Goal: Check status: Check status

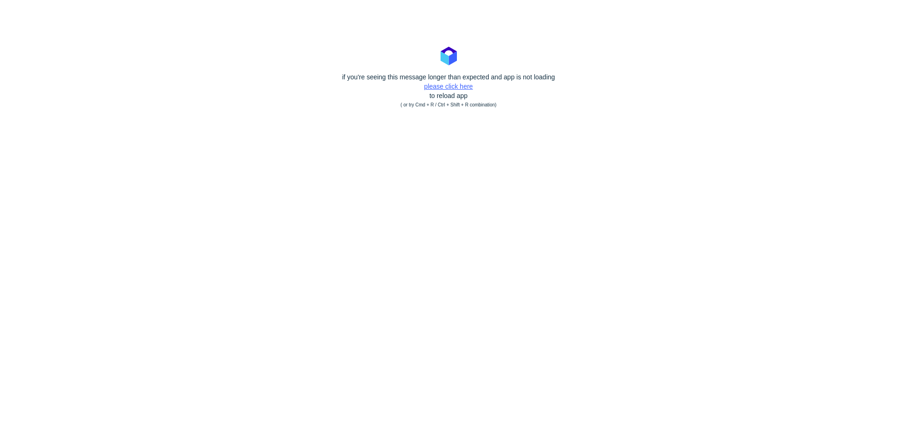
click at [466, 87] on link "please click here" at bounding box center [448, 86] width 49 height 7
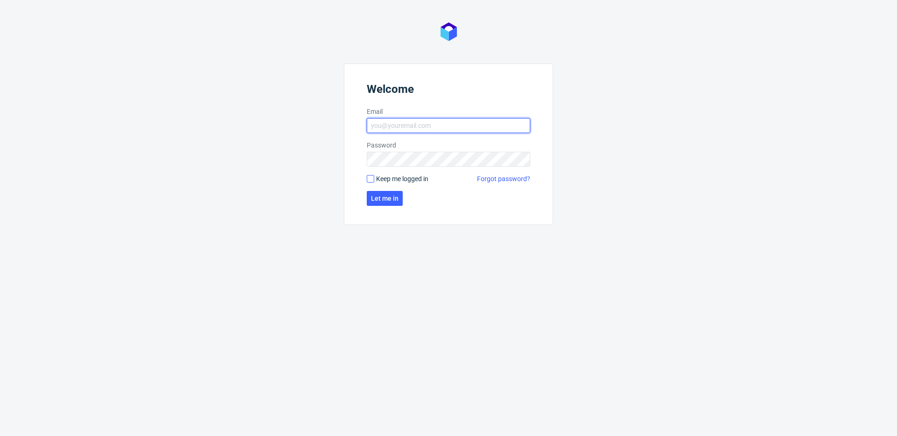
type input "[PERSON_NAME][EMAIL_ADDRESS][PERSON_NAME][DOMAIN_NAME]"
click at [368, 179] on input "Keep me logged in" at bounding box center [370, 178] width 7 height 7
checkbox input "true"
click at [381, 199] on span "Let me in" at bounding box center [385, 198] width 28 height 7
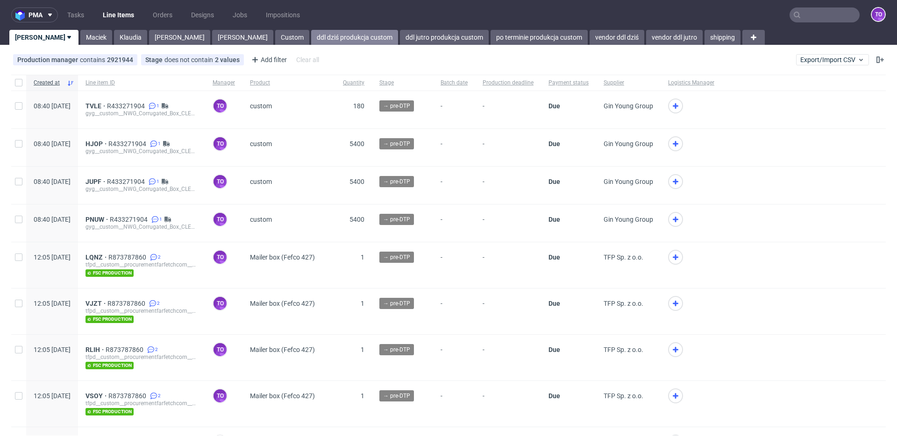
click at [311, 37] on link "ddl dziś produkcja custom" at bounding box center [354, 37] width 87 height 15
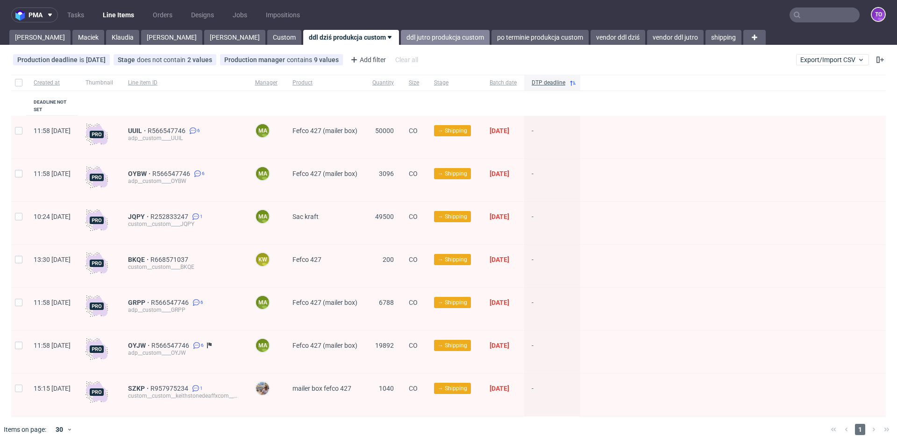
click at [401, 39] on link "ddl jutro produkcja custom" at bounding box center [445, 37] width 89 height 15
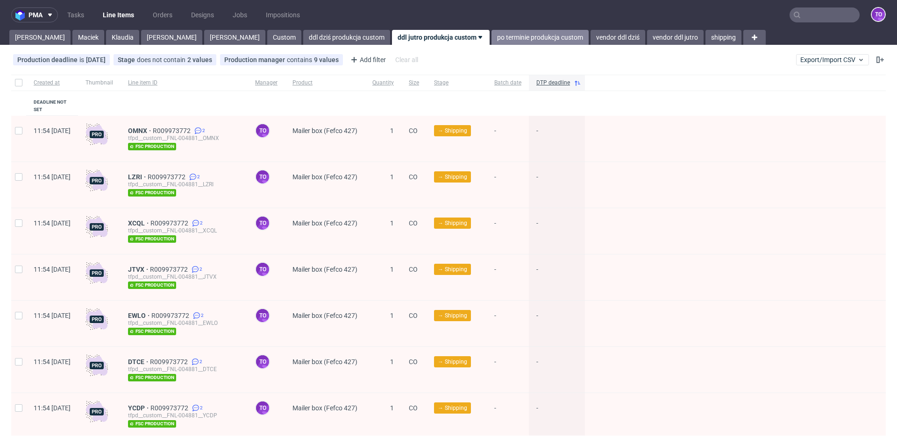
click at [491, 35] on link "po terminie produkcja custom" at bounding box center [539, 37] width 97 height 15
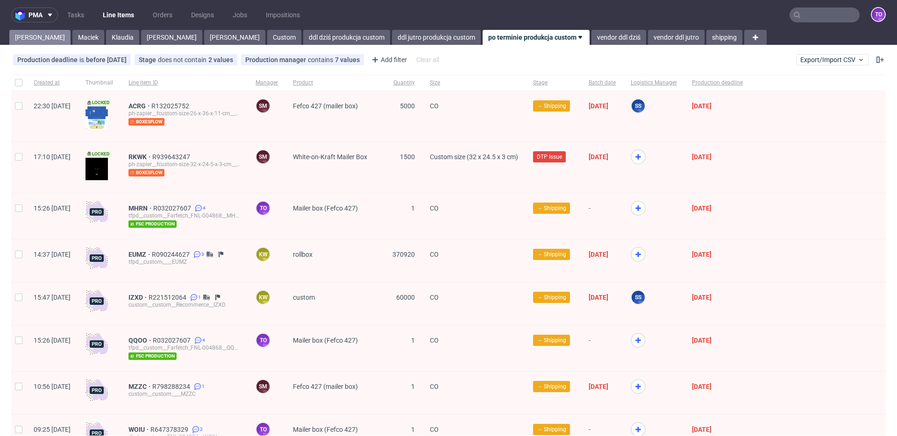
click at [41, 40] on link "Tomasz" at bounding box center [39, 37] width 61 height 15
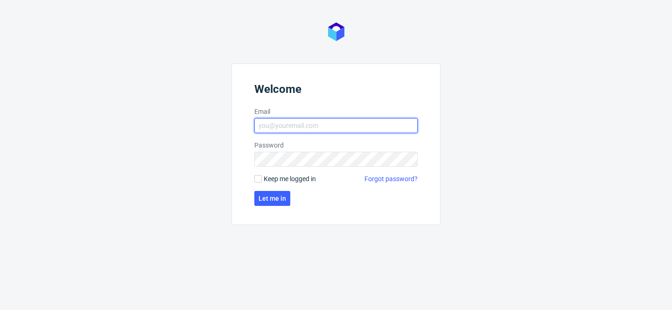
type input "[PERSON_NAME][EMAIL_ADDRESS][PERSON_NAME][DOMAIN_NAME]"
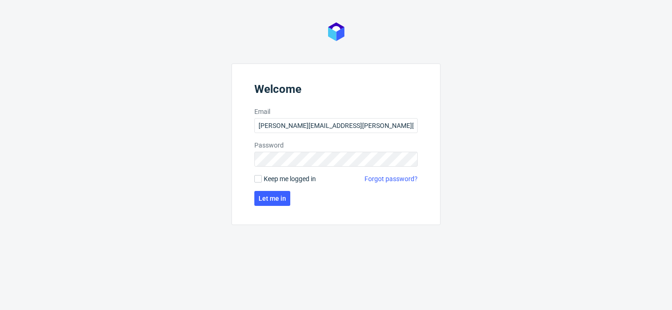
click at [300, 182] on span "Keep me logged in" at bounding box center [290, 178] width 52 height 9
click at [262, 182] on input "Keep me logged in" at bounding box center [257, 178] width 7 height 7
checkbox input "true"
click at [273, 203] on button "Let me in" at bounding box center [272, 198] width 36 height 15
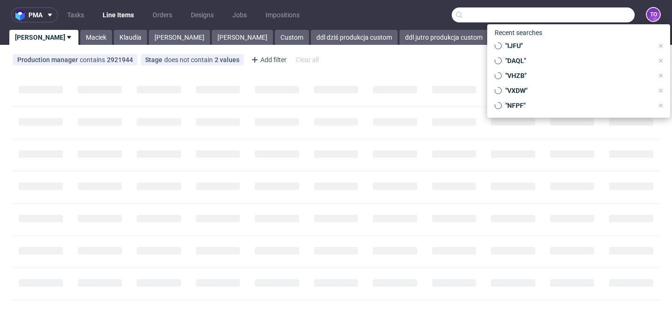
click at [582, 21] on input "text" at bounding box center [543, 14] width 183 height 15
paste input "R583018159"
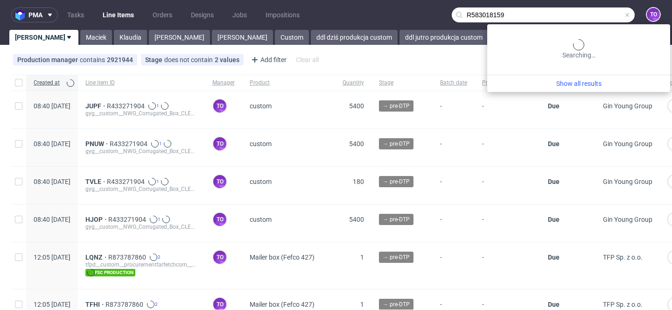
type input "R583018159"
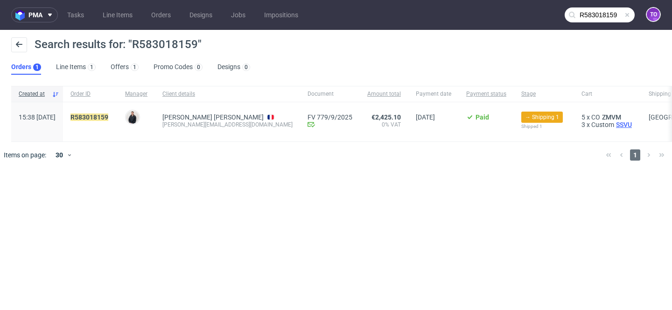
click at [615, 124] on span "SSVU" at bounding box center [625, 124] width 20 height 7
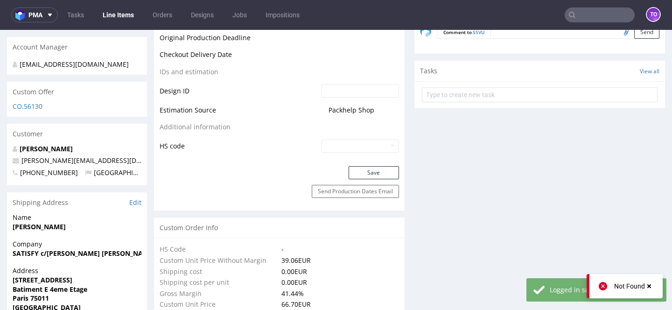
scroll to position [1098, 0]
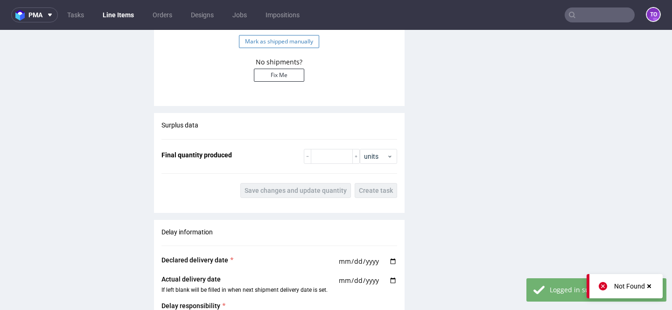
click at [287, 45] on button "Mark as shipped manually" at bounding box center [279, 41] width 80 height 13
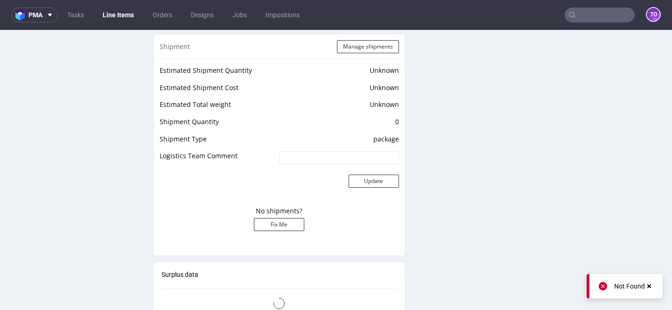
scroll to position [797, 0]
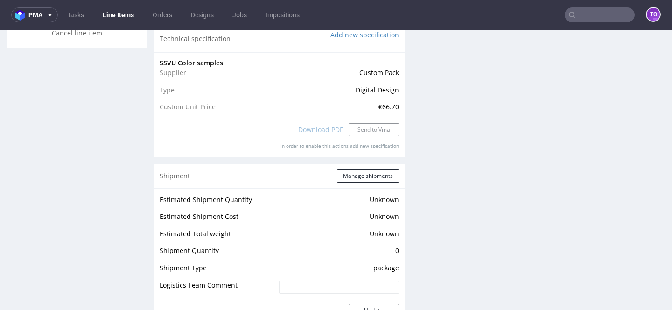
click at [597, 6] on nav "pma Tasks Line Items Orders Designs Jobs Impositions to" at bounding box center [336, 15] width 672 height 30
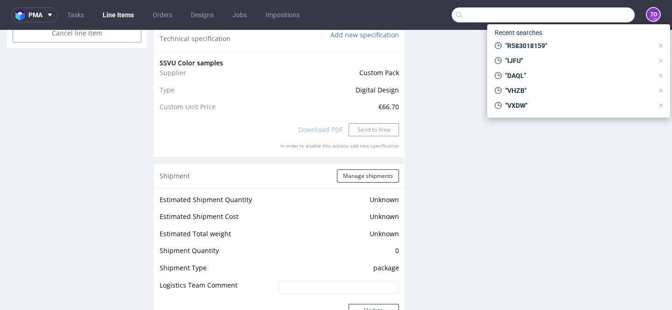
click at [597, 8] on input "text" at bounding box center [543, 14] width 183 height 15
paste input "R964227667"
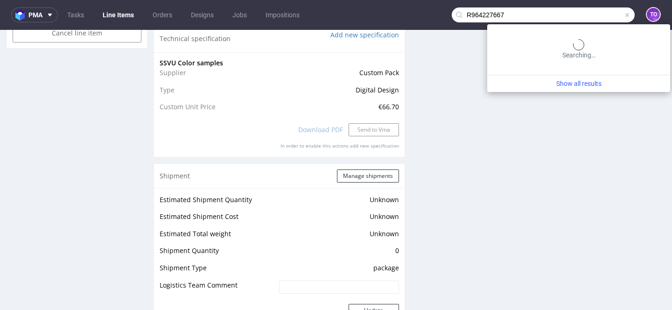
type input "R964227667"
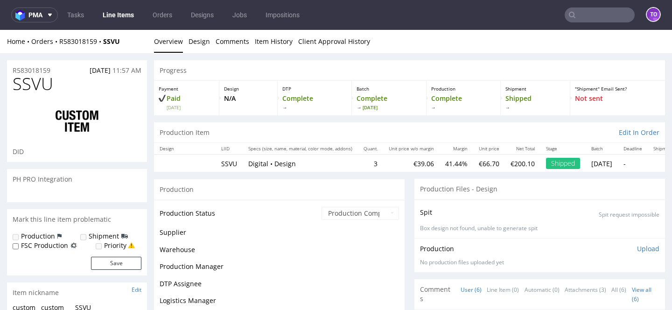
scroll to position [85, 0]
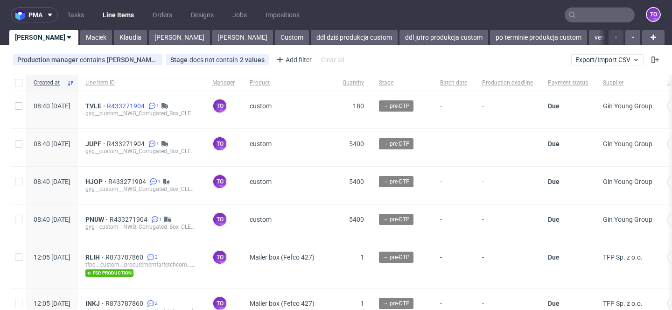
click at [147, 107] on span "R433271904" at bounding box center [127, 105] width 40 height 7
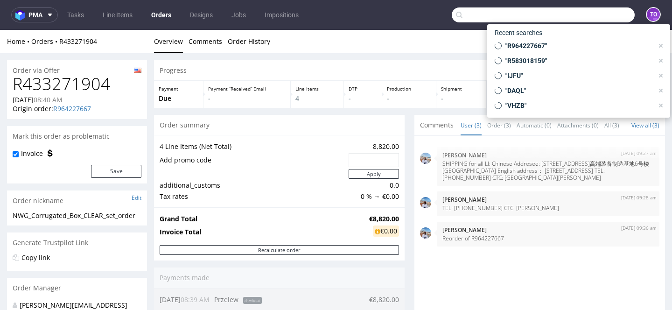
click at [601, 14] on input "text" at bounding box center [543, 14] width 183 height 15
paste input "R774824303"
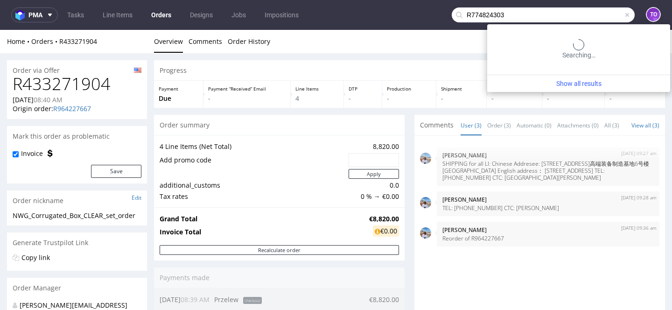
type input "R774824303"
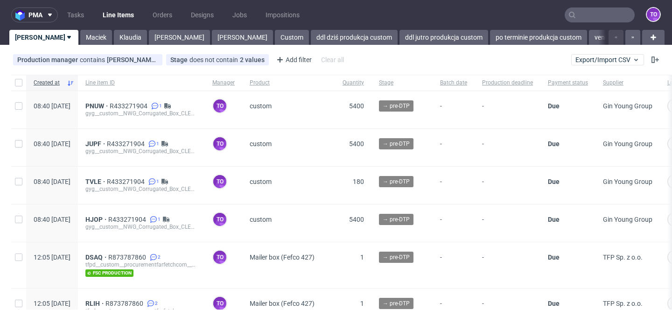
click at [402, 57] on div "Production manager contains [PERSON_NAME][EMAIL_ADDRESS][PERSON_NAME][DOMAIN_NA…" at bounding box center [336, 60] width 672 height 22
click at [212, 38] on link "[PERSON_NAME]" at bounding box center [242, 37] width 61 height 15
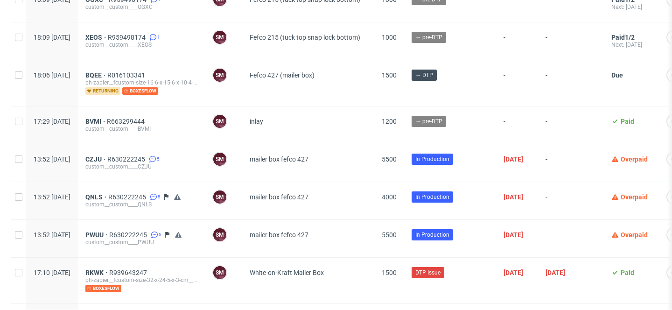
scroll to position [1126, 0]
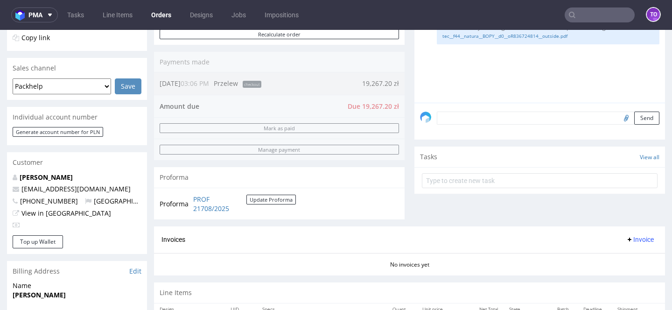
scroll to position [480, 0]
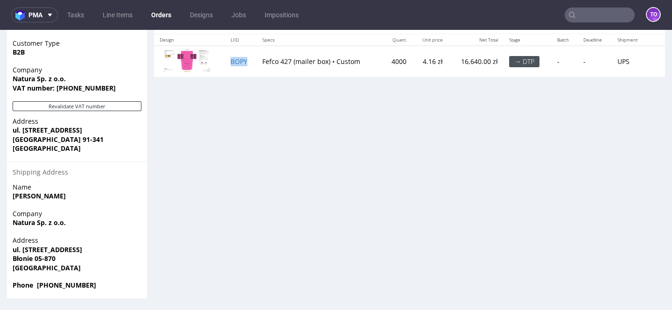
click at [236, 66] on td "BOPY" at bounding box center [241, 61] width 32 height 31
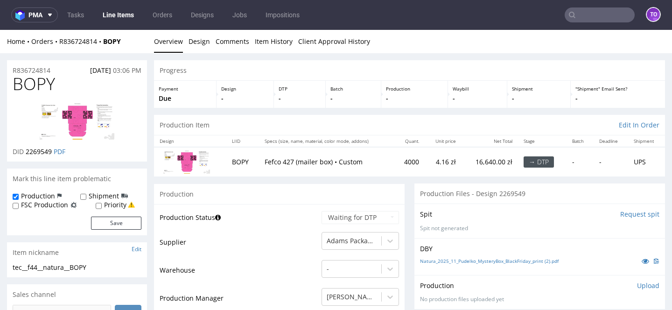
click at [76, 121] on img at bounding box center [77, 121] width 75 height 37
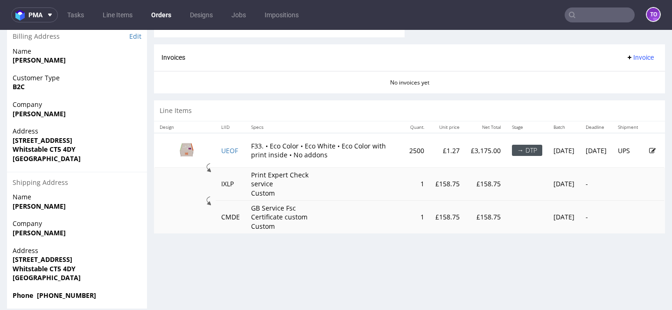
scroll to position [481, 0]
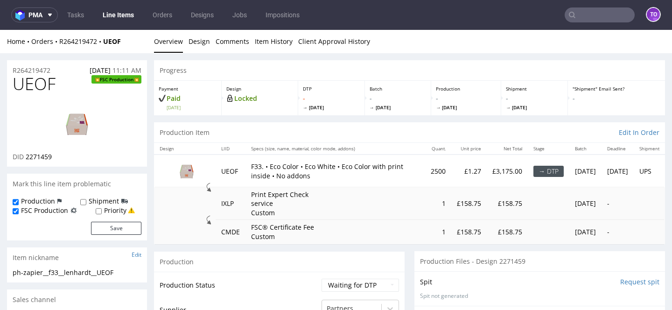
scroll to position [380, 0]
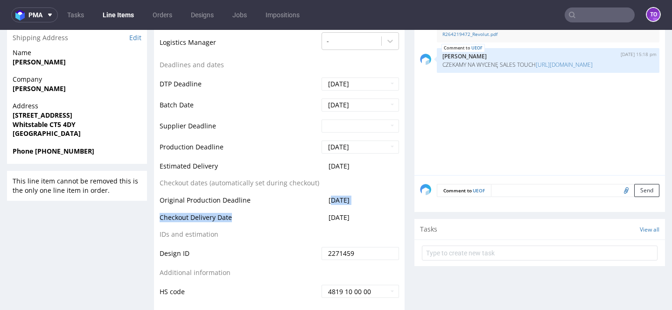
drag, startPoint x: 331, startPoint y: 201, endPoint x: 375, endPoint y: 212, distance: 46.1
click at [375, 212] on tbody "Production Status Waiting for Artwork Waiting for Diecut Waiting for Mockup Wai…" at bounding box center [280, 98] width 240 height 401
click at [375, 212] on td "2025-11-03" at bounding box center [359, 220] width 80 height 17
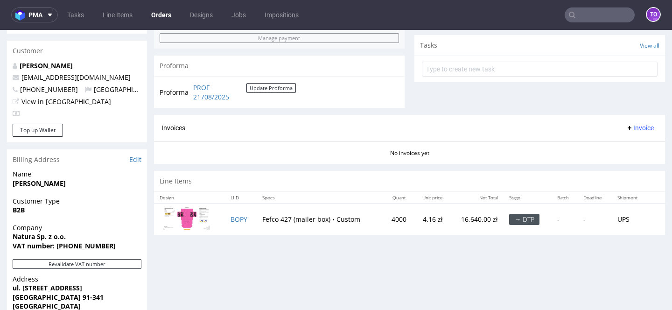
scroll to position [122, 0]
